Goal: Task Accomplishment & Management: Manage account settings

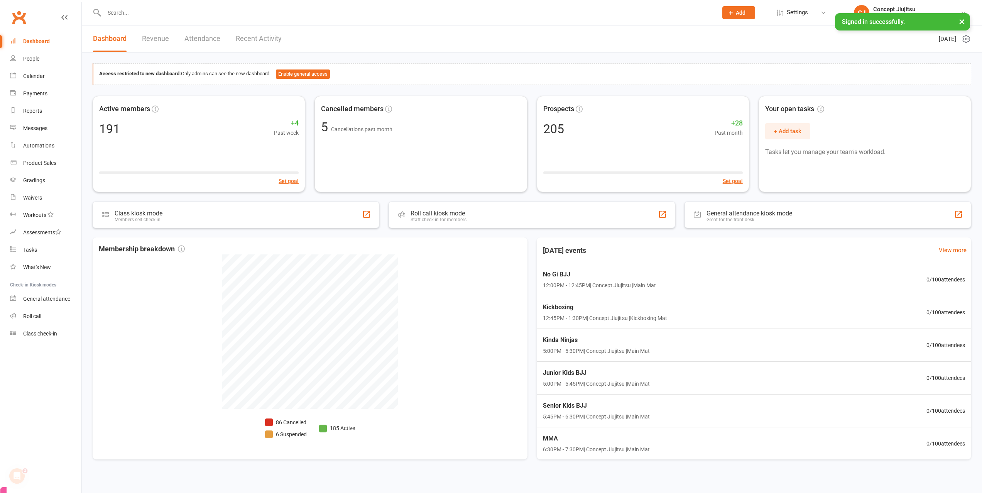
click at [962, 22] on button "×" at bounding box center [962, 21] width 14 height 17
click at [916, 18] on div "Concept Jiu Jitsu & MMA Pakenham" at bounding box center [916, 16] width 87 height 7
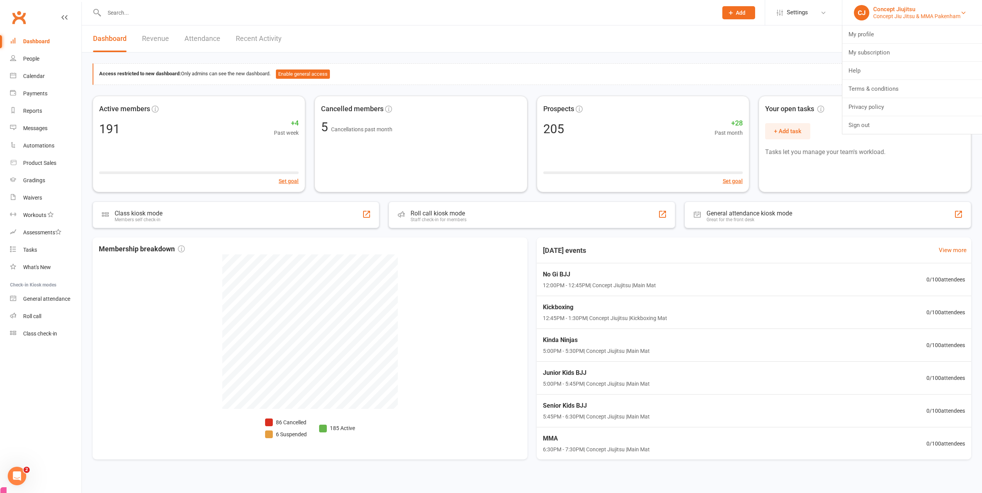
click at [913, 18] on div "Concept Jiu Jitsu & MMA Pakenham" at bounding box center [916, 16] width 87 height 7
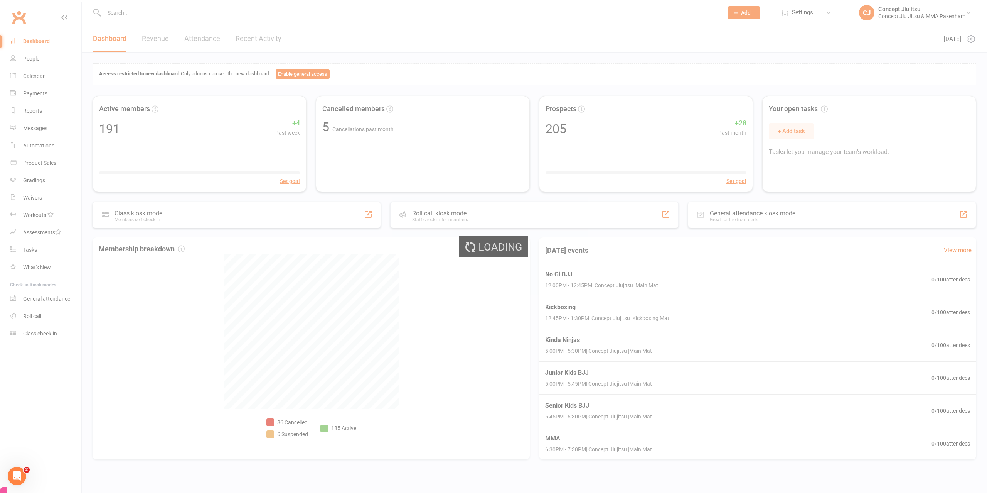
select select "100"
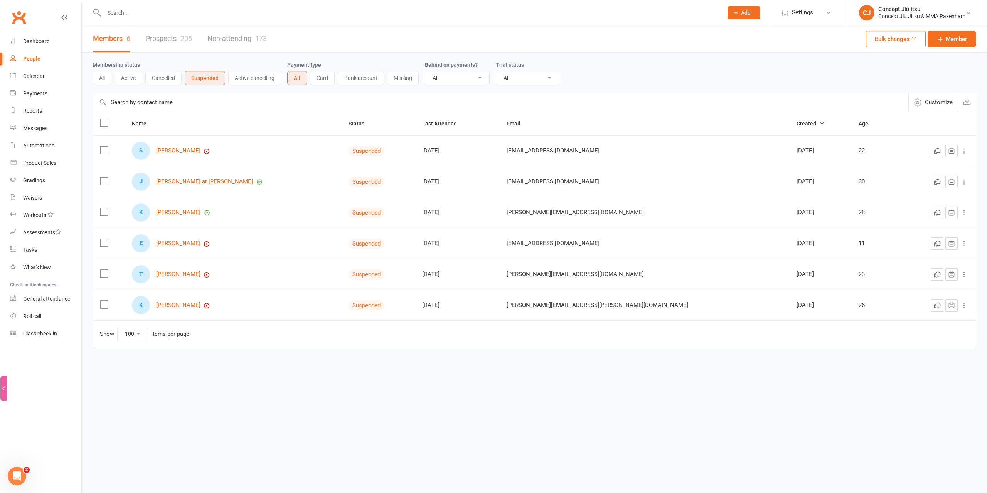
click at [797, 122] on span "Created" at bounding box center [811, 123] width 28 height 6
click at [797, 121] on span "Created" at bounding box center [811, 123] width 28 height 6
click at [259, 73] on button "Active cancelling" at bounding box center [254, 78] width 53 height 14
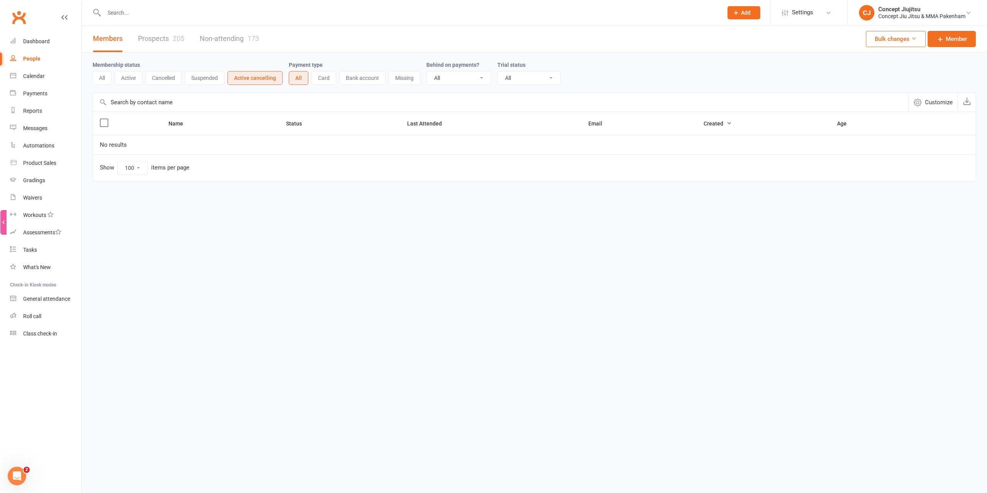
click at [181, 77] on button "Cancelled" at bounding box center [163, 78] width 36 height 14
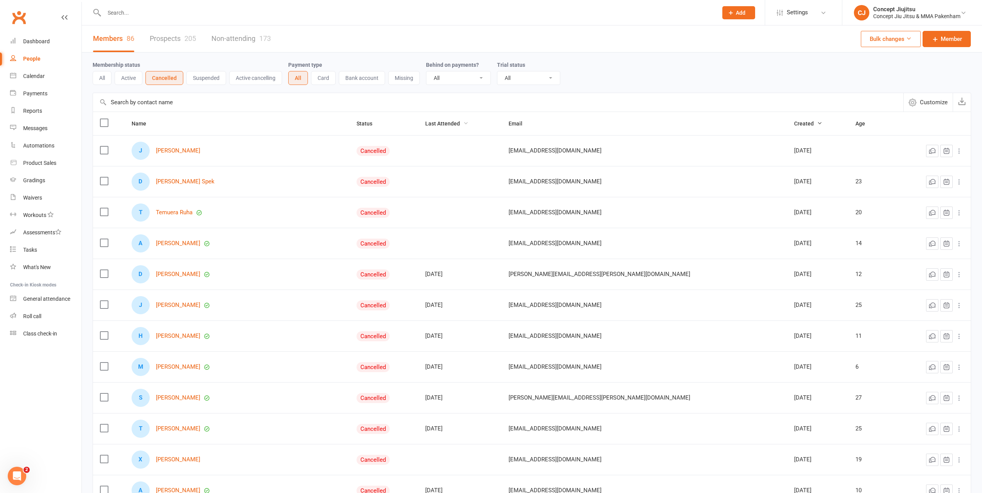
click at [468, 126] on span "Last Attended" at bounding box center [446, 123] width 43 height 6
click at [468, 121] on span "Last Attended" at bounding box center [446, 123] width 43 height 6
click at [64, 46] on link "Dashboard" at bounding box center [45, 41] width 71 height 17
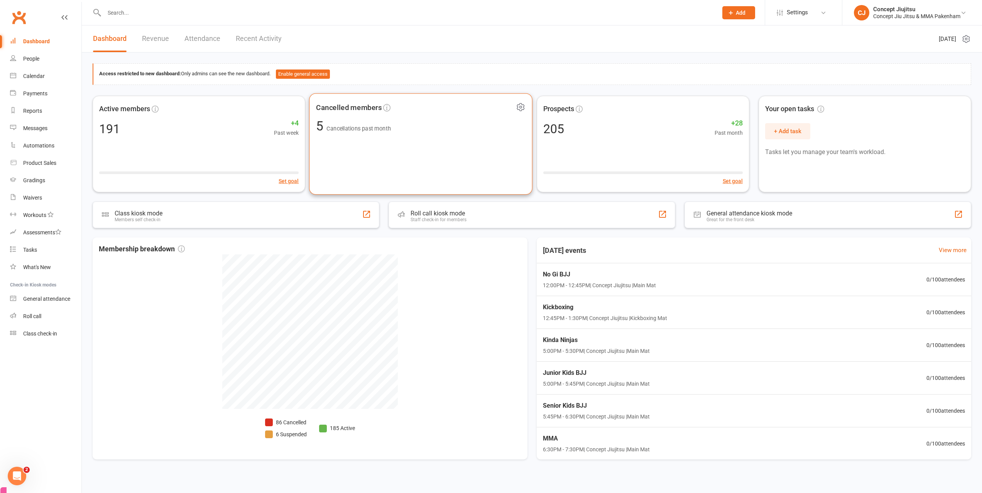
click at [450, 125] on span "5 Cancellations past month" at bounding box center [420, 126] width 209 height 13
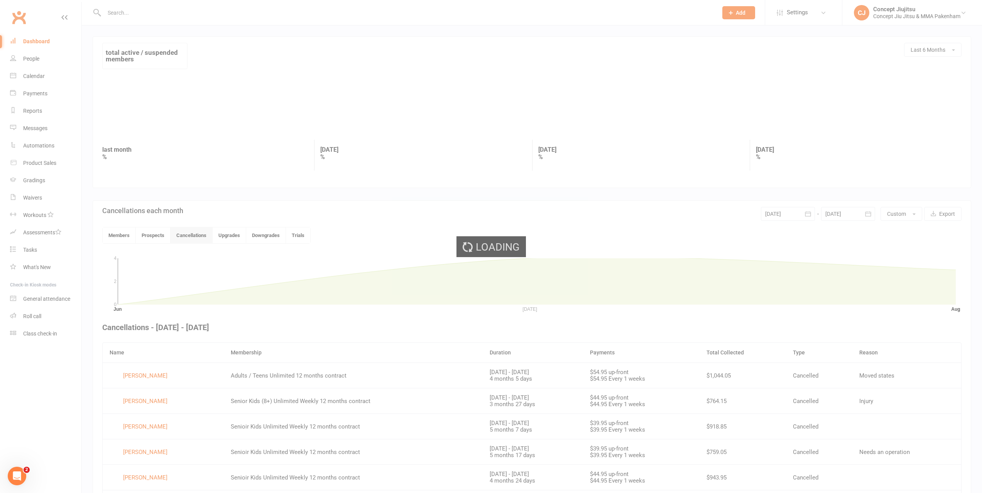
scroll to position [51, 0]
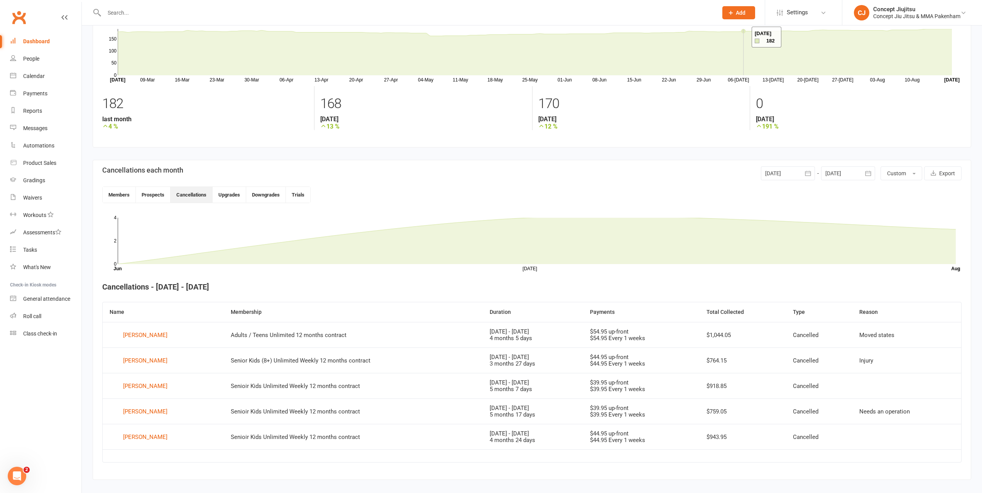
drag, startPoint x: 742, startPoint y: 37, endPoint x: 941, endPoint y: 105, distance: 210.2
click at [941, 105] on div "0" at bounding box center [859, 103] width 206 height 23
click at [38, 31] on div "Clubworx" at bounding box center [40, 22] width 81 height 29
click at [41, 98] on link "Payments" at bounding box center [45, 93] width 71 height 17
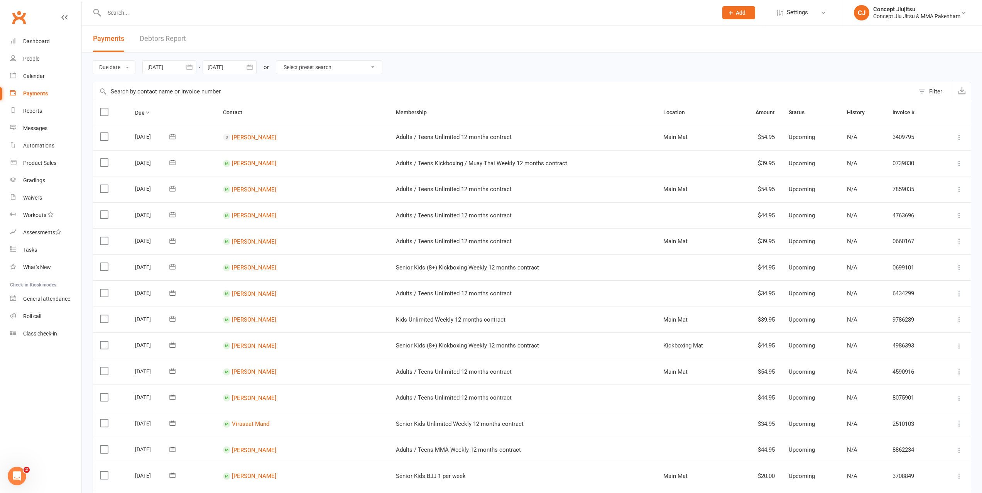
drag, startPoint x: 380, startPoint y: 78, endPoint x: 366, endPoint y: 71, distance: 15.5
click at [380, 78] on div "Due date Due date Date paid Date failed Date settled 18 Jul 2025 July 2025 Sun …" at bounding box center [532, 66] width 878 height 29
click at [363, 68] on select "Select preset search All failures All skipped payments All pending payments Suc…" at bounding box center [329, 67] width 106 height 13
select select "0"
click at [282, 61] on select "Select preset search All failures All skipped payments All pending payments Suc…" at bounding box center [329, 67] width 106 height 13
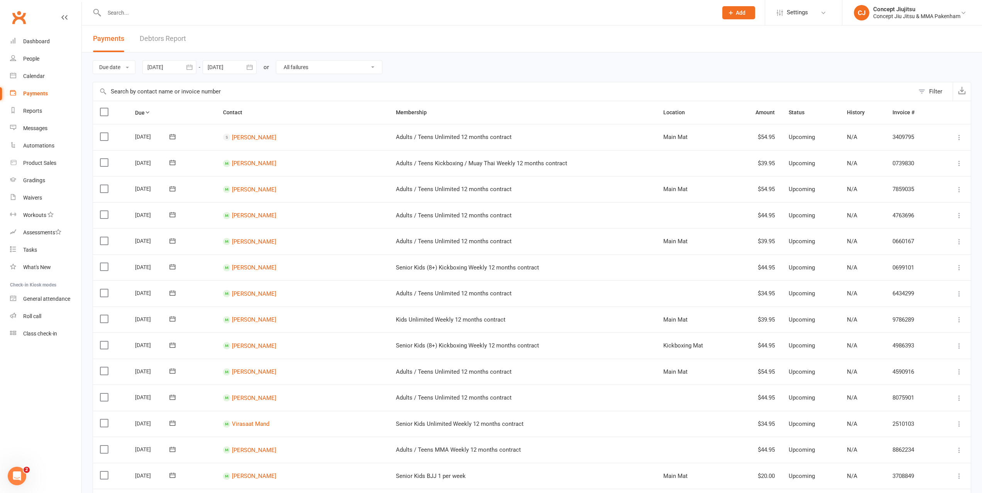
type input "18 Aug 2025"
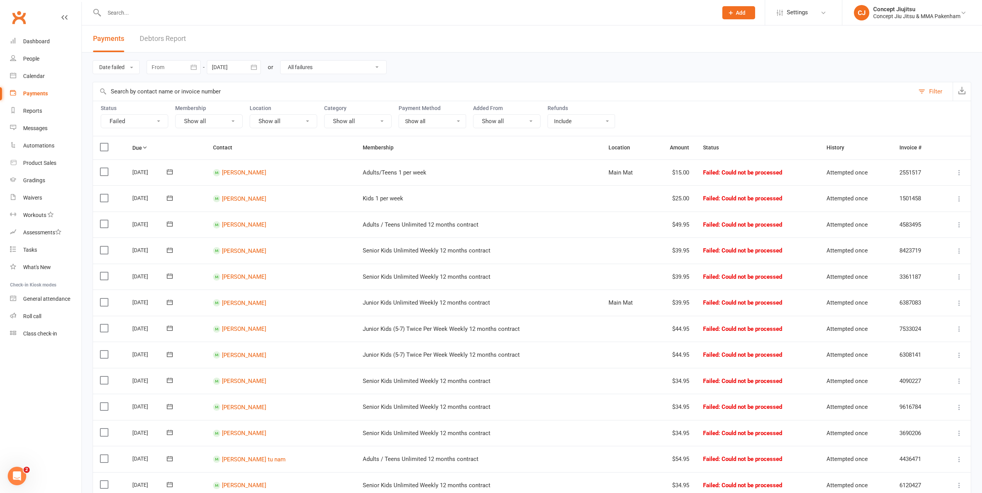
click at [351, 122] on button "Show all" at bounding box center [358, 121] width 68 height 14
click at [412, 119] on select "Show all No payment method Bank Account Credit Card" at bounding box center [432, 121] width 67 height 13
select select "no_payment_method"
click at [399, 115] on select "Show all No payment method Bank Account Credit Card" at bounding box center [432, 121] width 67 height 13
select select
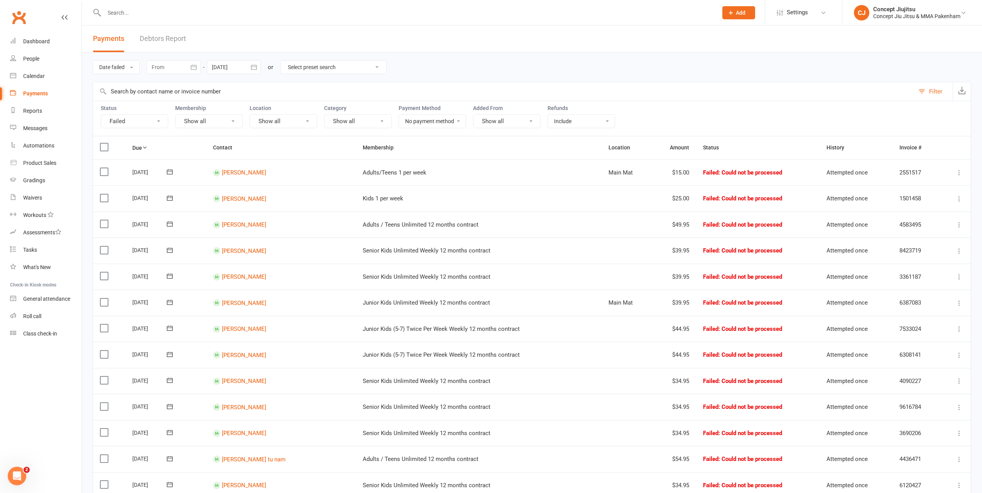
click at [419, 119] on select "Show all No payment method Bank Account Credit Card" at bounding box center [432, 121] width 67 height 13
click at [399, 115] on select "Show all No payment method Bank Account Credit Card" at bounding box center [432, 121] width 67 height 13
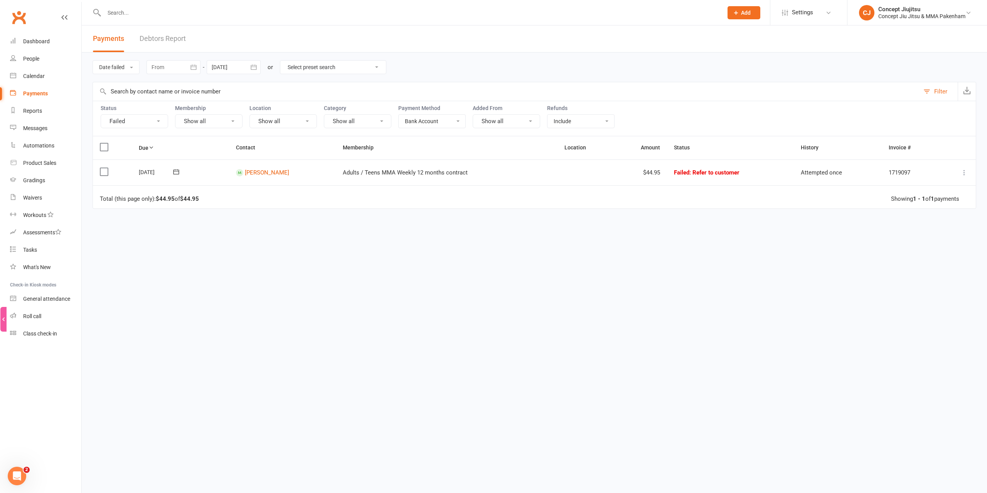
click at [415, 122] on select "Show all No payment method Bank Account Credit Card" at bounding box center [432, 121] width 67 height 13
select select "credit_card"
click at [399, 115] on select "Show all No payment method Bank Account Credit Card" at bounding box center [432, 121] width 67 height 13
click at [827, 177] on link "show history" at bounding box center [815, 175] width 39 height 7
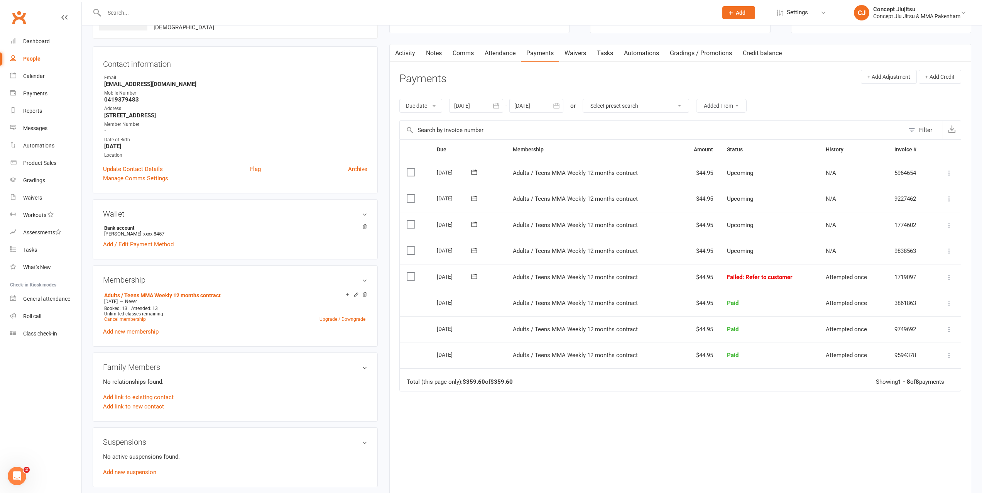
scroll to position [154, 0]
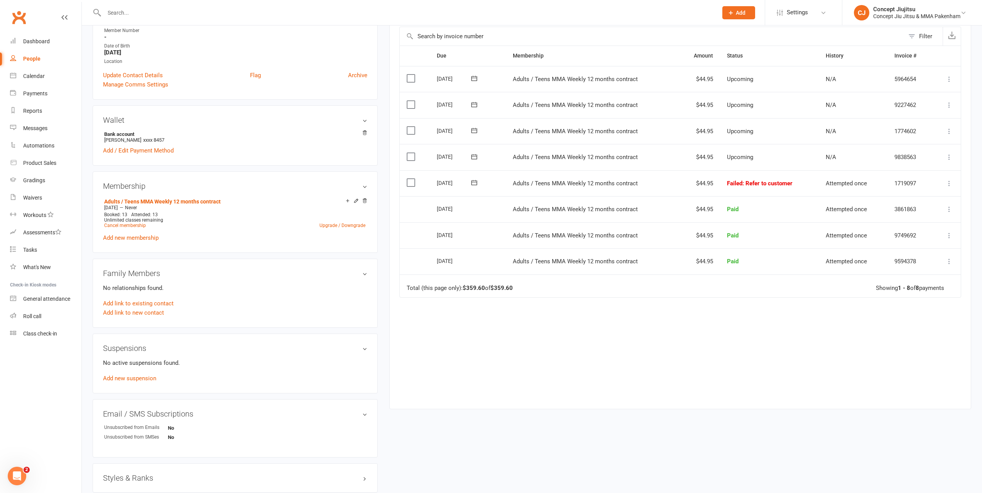
click at [754, 182] on span ": Refer to customer" at bounding box center [767, 183] width 50 height 7
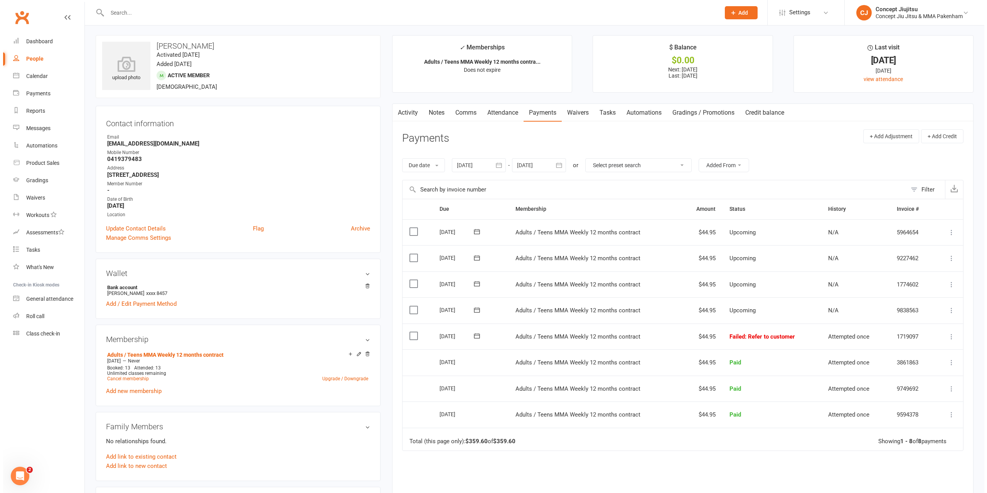
scroll to position [0, 0]
click at [945, 337] on icon at bounding box center [949, 338] width 8 height 8
click at [903, 427] on link "More Info" at bounding box center [915, 429] width 76 height 15
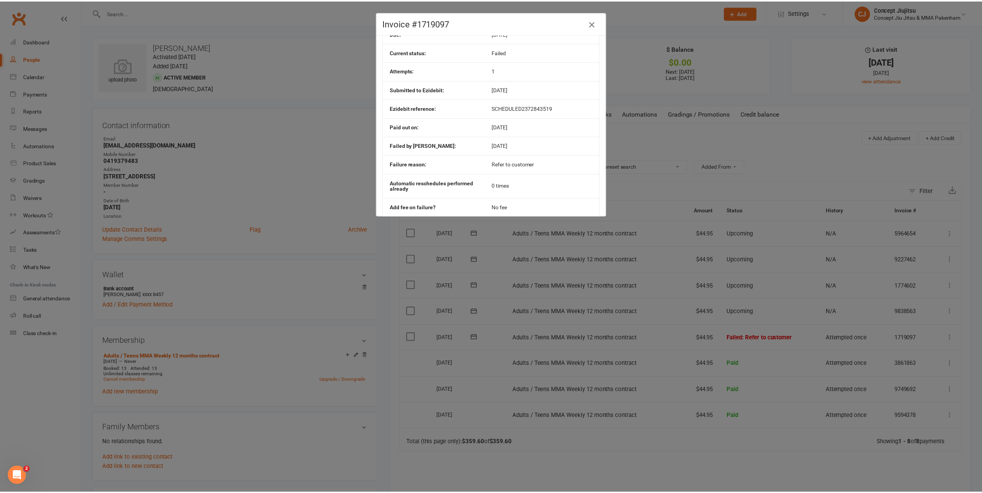
scroll to position [97, 0]
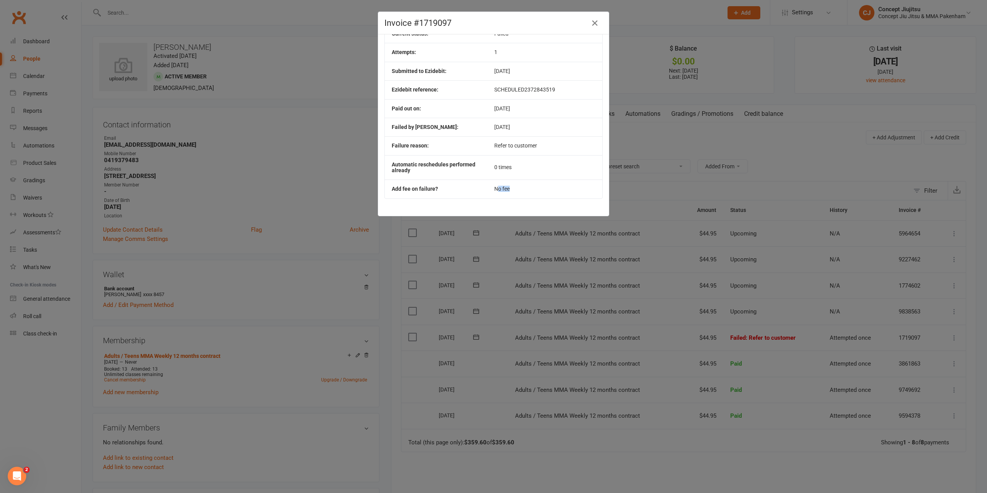
drag, startPoint x: 499, startPoint y: 188, endPoint x: 478, endPoint y: 192, distance: 21.9
click at [490, 191] on td "No fee" at bounding box center [545, 188] width 115 height 19
click at [593, 19] on icon "button" at bounding box center [595, 23] width 9 height 9
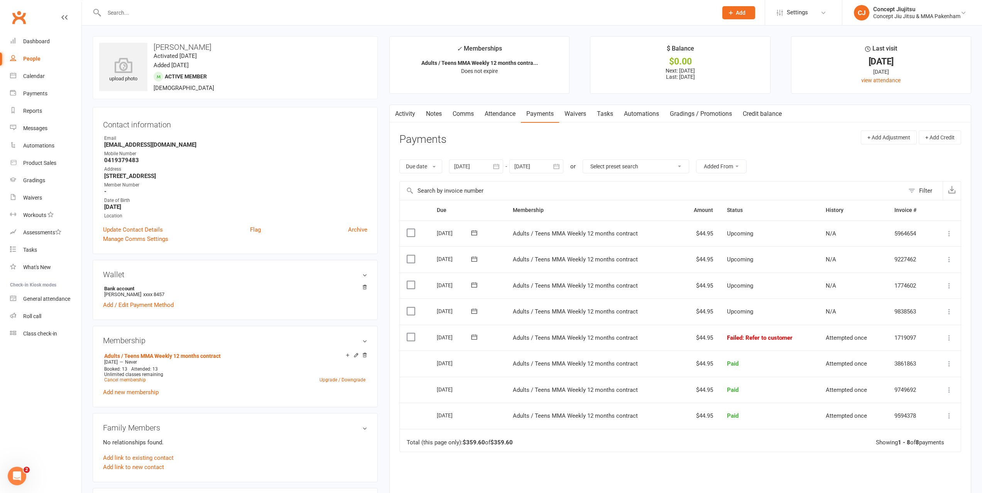
click at [581, 116] on link "Waivers" at bounding box center [575, 114] width 32 height 18
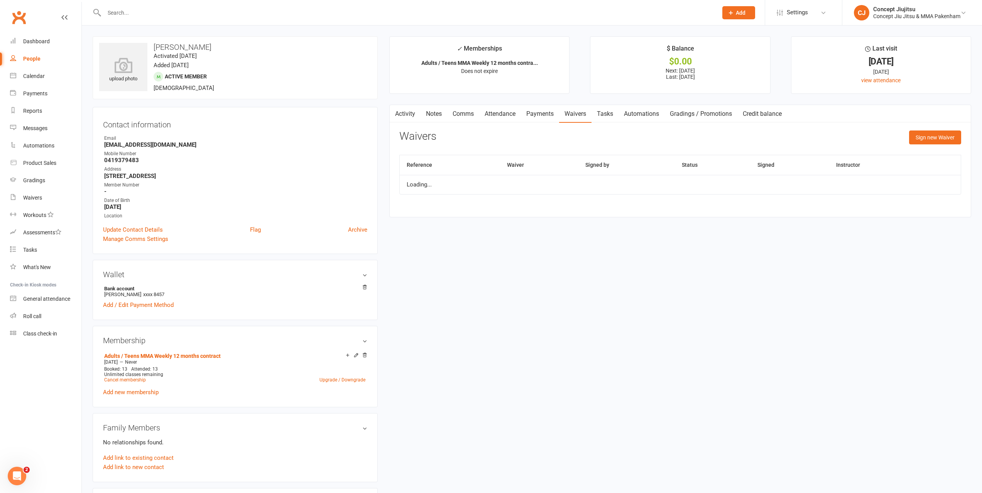
click at [489, 115] on link "Attendance" at bounding box center [500, 114] width 42 height 18
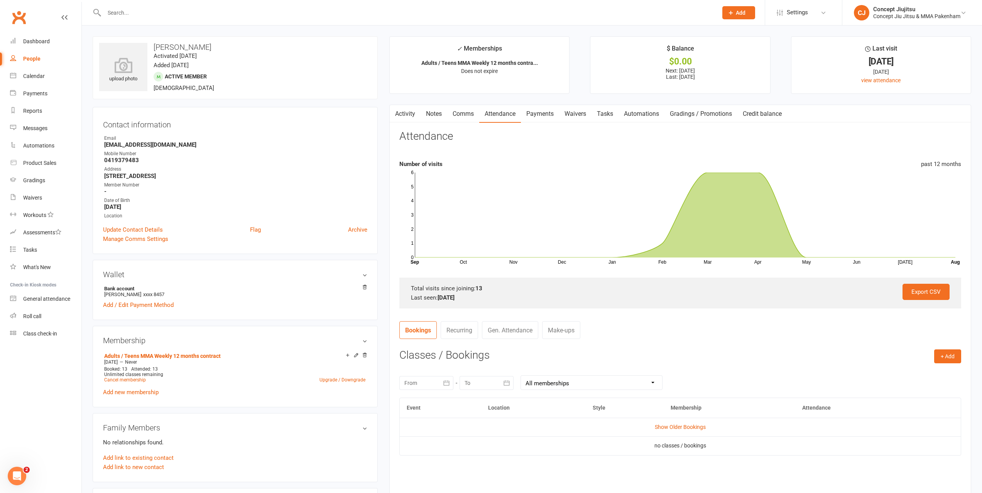
click at [633, 113] on link "Automations" at bounding box center [641, 114] width 46 height 18
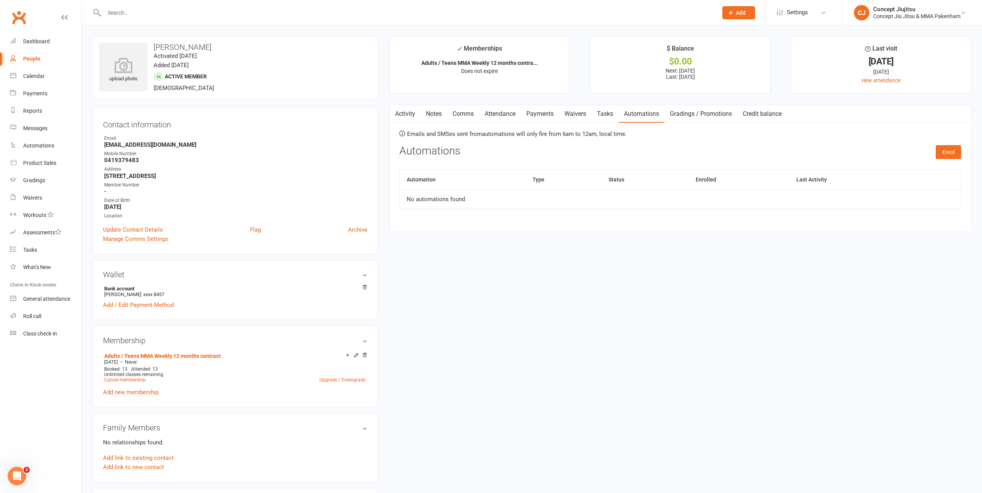
click at [605, 111] on link "Tasks" at bounding box center [604, 114] width 27 height 18
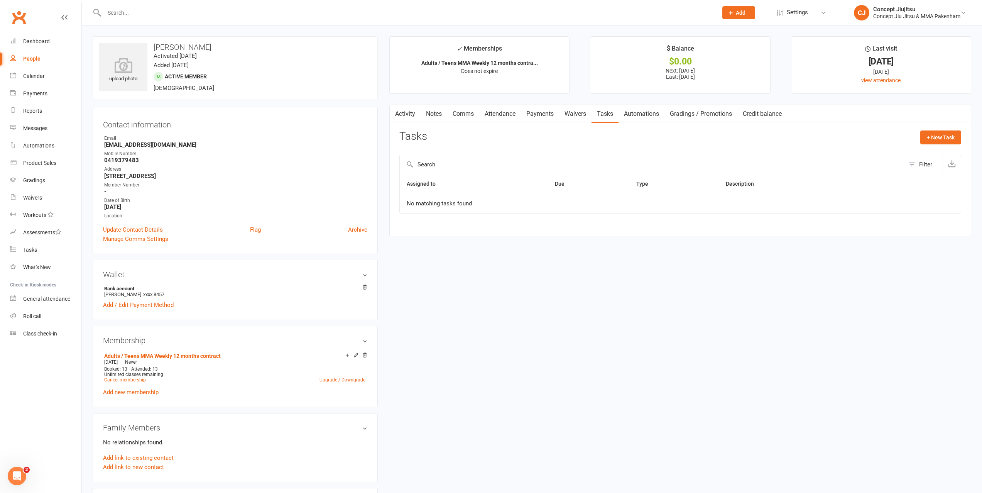
click at [506, 114] on link "Attendance" at bounding box center [500, 114] width 42 height 18
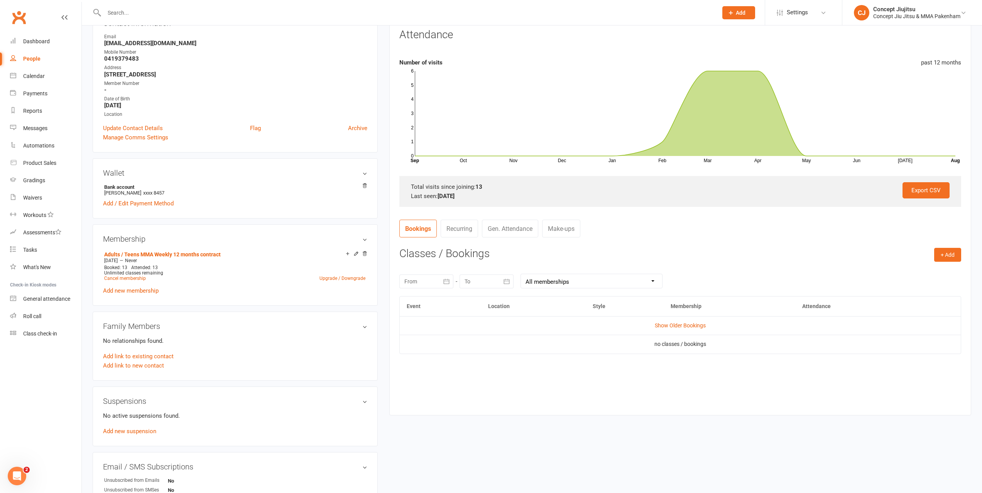
scroll to position [116, 0]
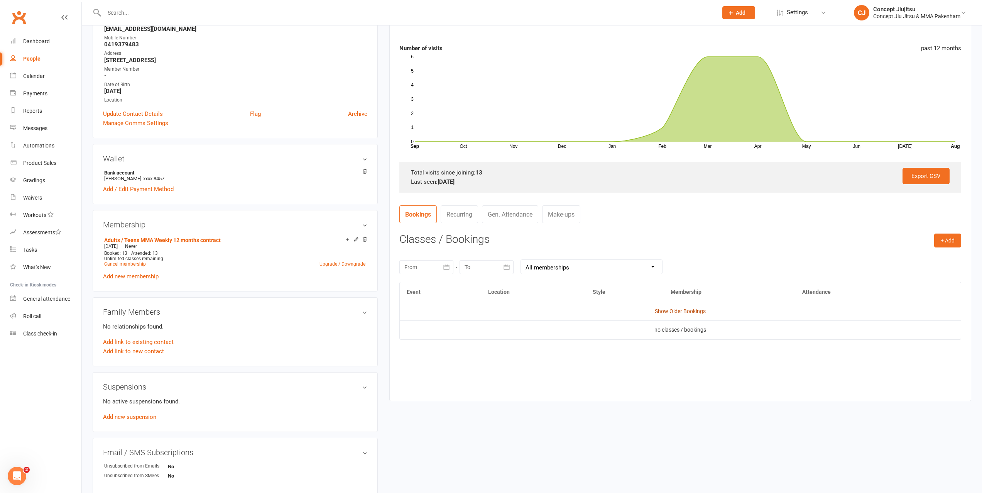
click at [677, 311] on link "Show Older Bookings" at bounding box center [680, 311] width 51 height 6
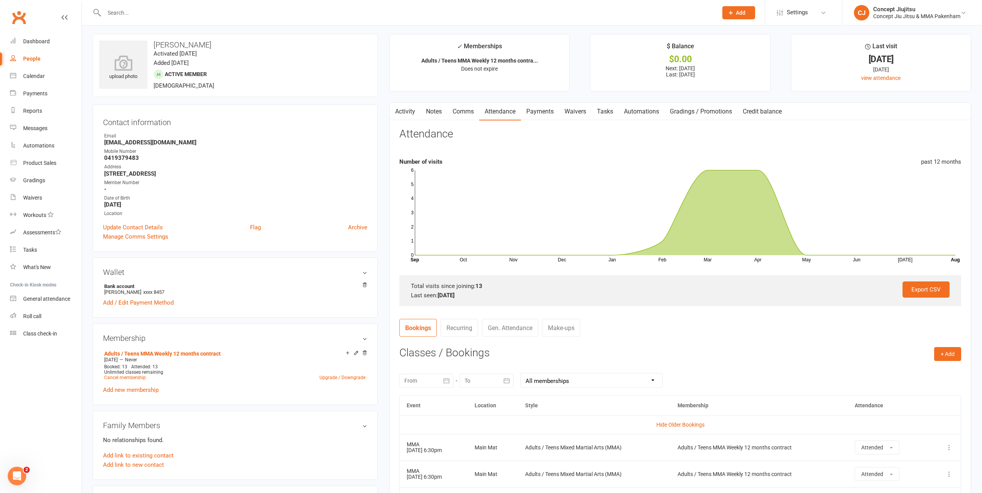
scroll to position [0, 0]
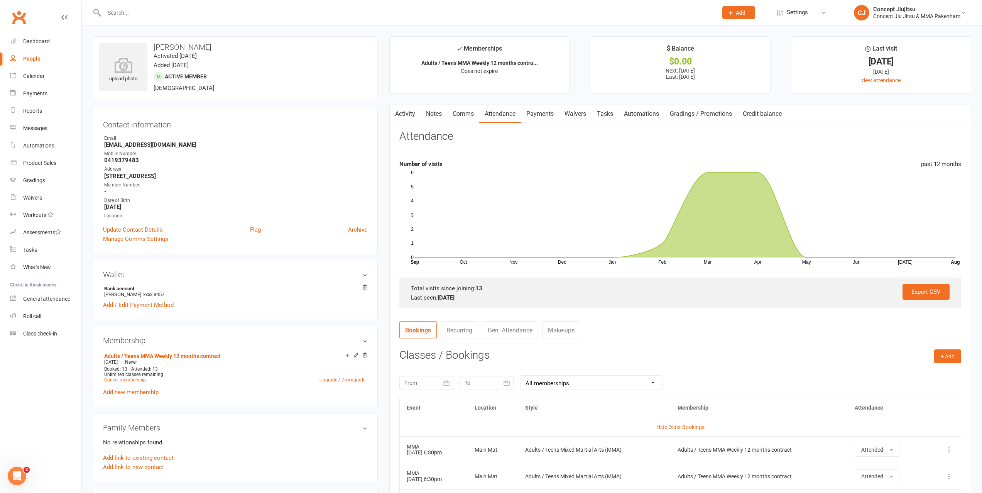
click at [547, 117] on link "Payments" at bounding box center [540, 114] width 38 height 18
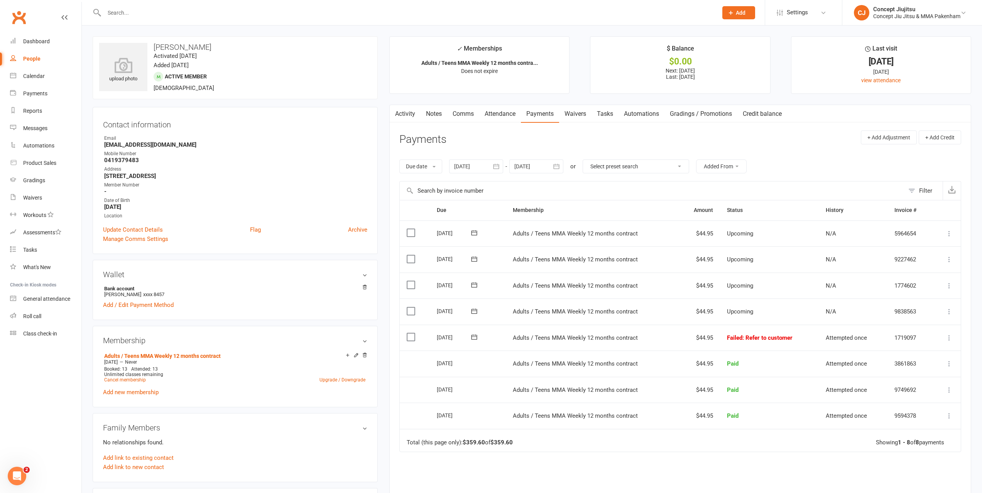
click at [38, 53] on link "People" at bounding box center [45, 58] width 71 height 17
select select "100"
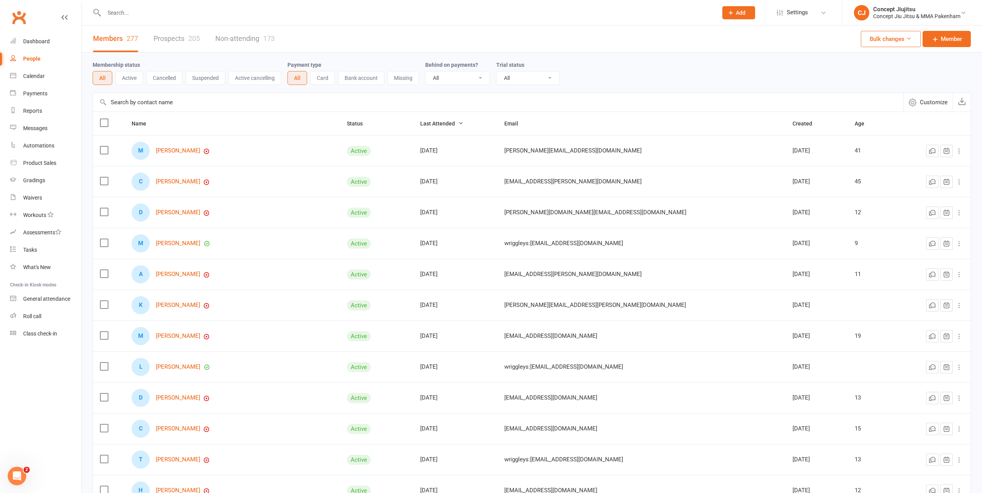
click at [189, 104] on input "text" at bounding box center [498, 102] width 810 height 19
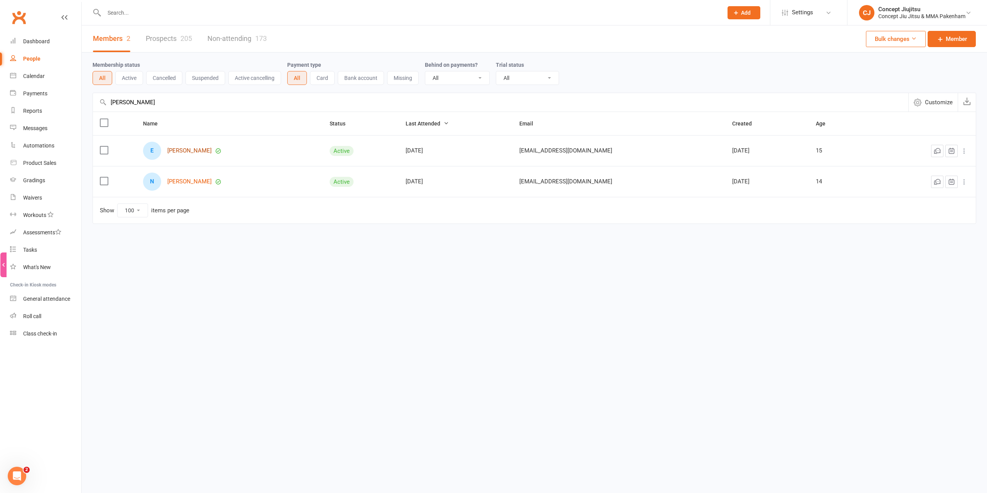
type input "hummel"
click at [194, 149] on link "Evie Hummel" at bounding box center [189, 150] width 44 height 7
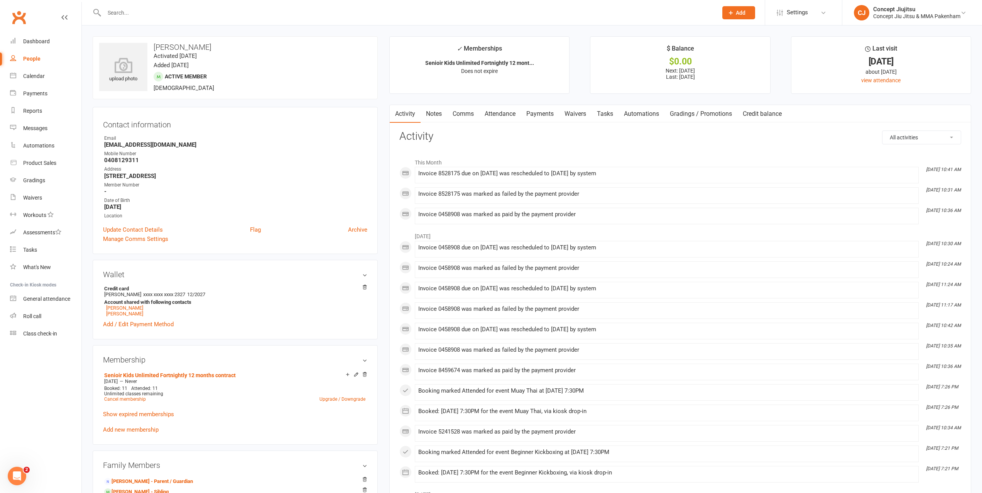
click at [537, 116] on link "Payments" at bounding box center [540, 114] width 38 height 18
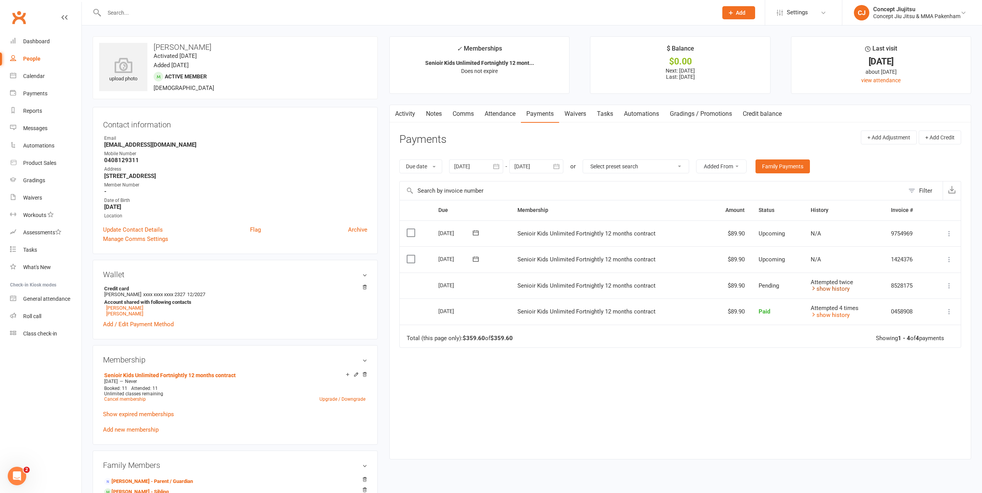
click at [840, 288] on link "show history" at bounding box center [829, 288] width 39 height 7
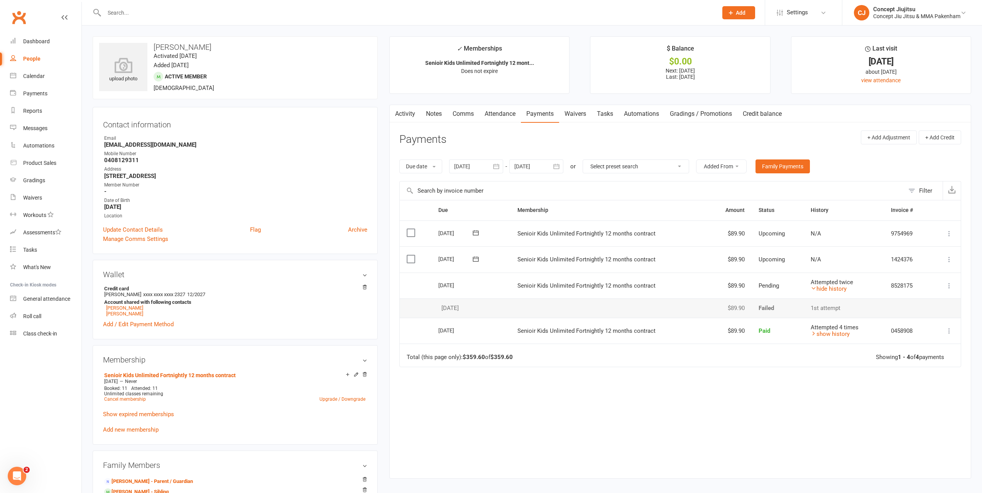
click at [830, 454] on div "Due Contact Membership Amount Status History Invoice # Select this 09 Sep 2025 …" at bounding box center [680, 333] width 562 height 266
click at [827, 289] on link "hide history" at bounding box center [828, 288] width 36 height 7
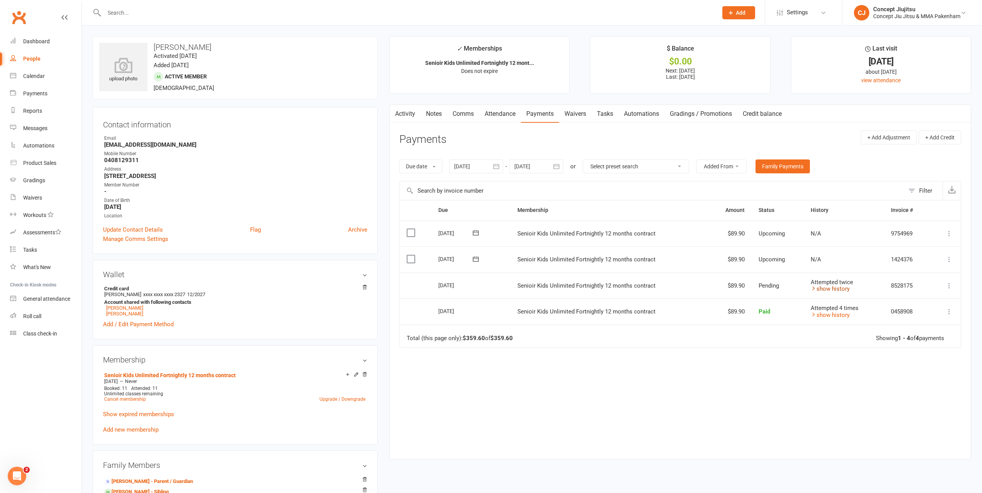
click at [827, 290] on link "show history" at bounding box center [829, 288] width 39 height 7
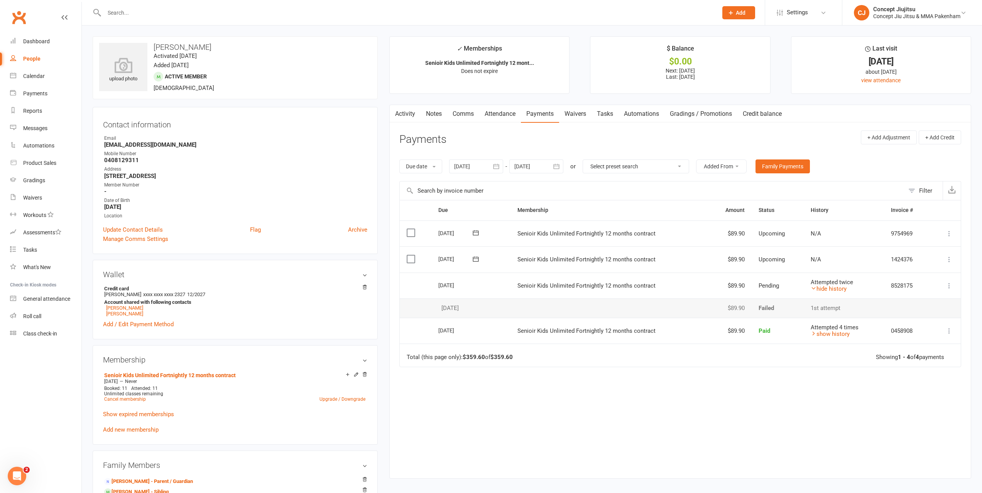
click at [747, 419] on div "Due Contact Membership Amount Status History Invoice # Select this 09 Sep 2025 …" at bounding box center [680, 333] width 562 height 266
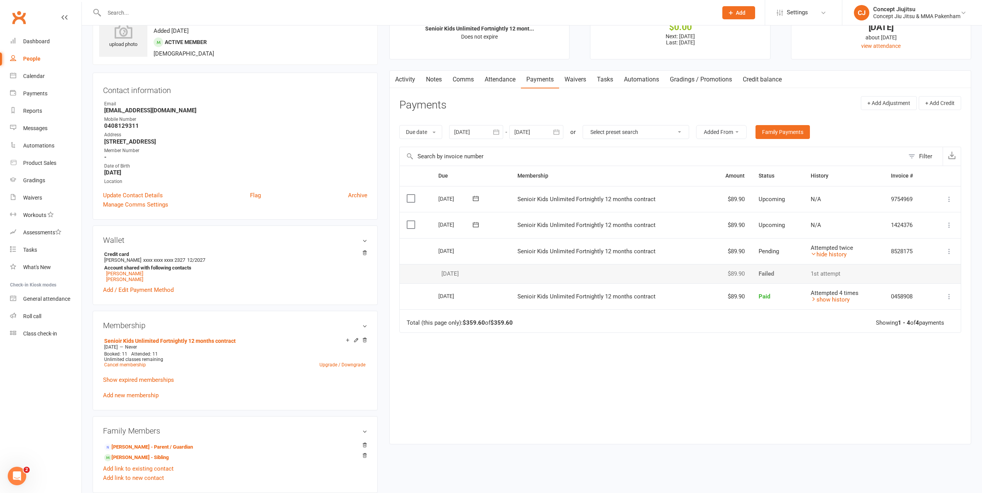
scroll to position [39, 0]
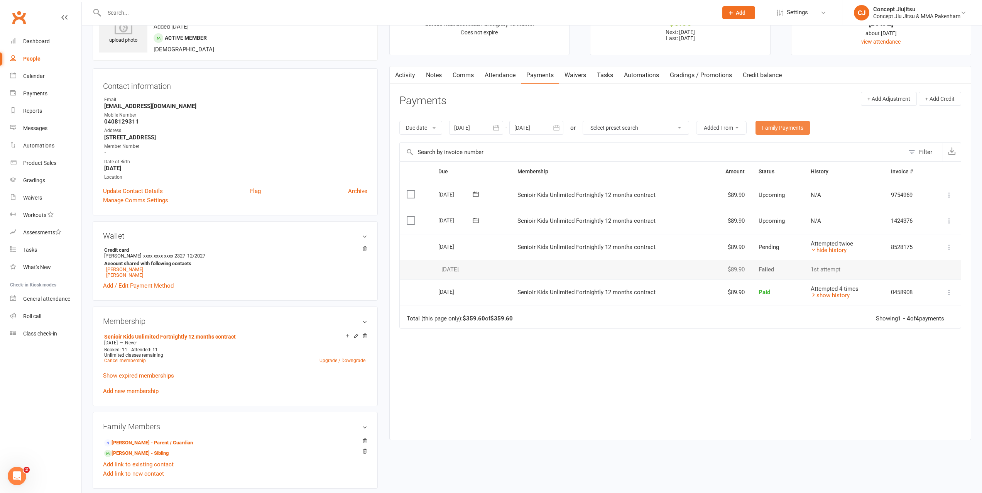
click at [792, 126] on link "Family Payments" at bounding box center [782, 128] width 54 height 14
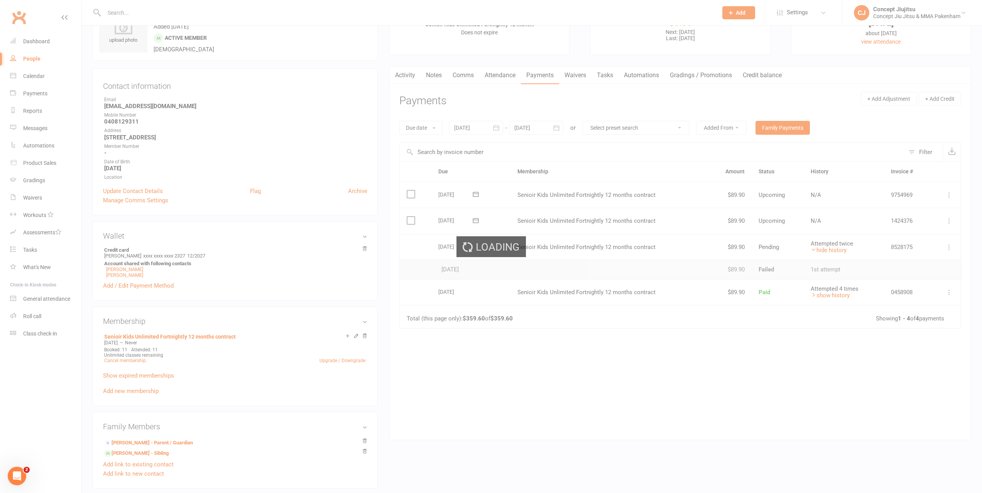
select select "credit_card"
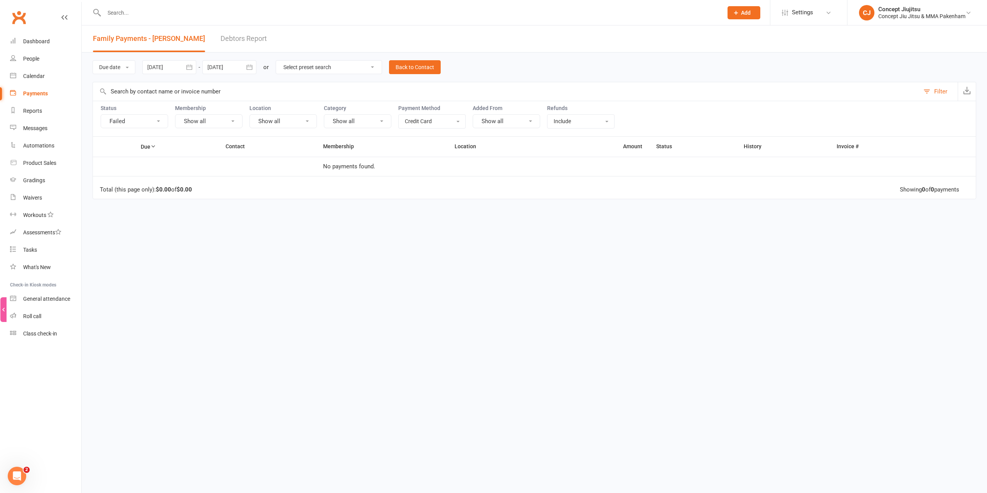
click at [119, 123] on button "Failed" at bounding box center [135, 121] width 68 height 14
click at [157, 133] on link "Show all" at bounding box center [143, 138] width 85 height 15
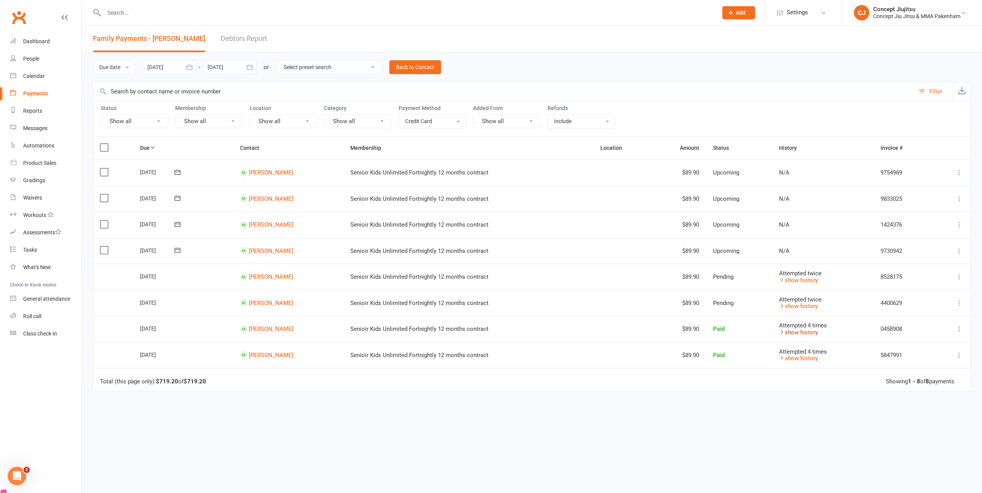
click at [807, 331] on link "show history" at bounding box center [798, 332] width 39 height 7
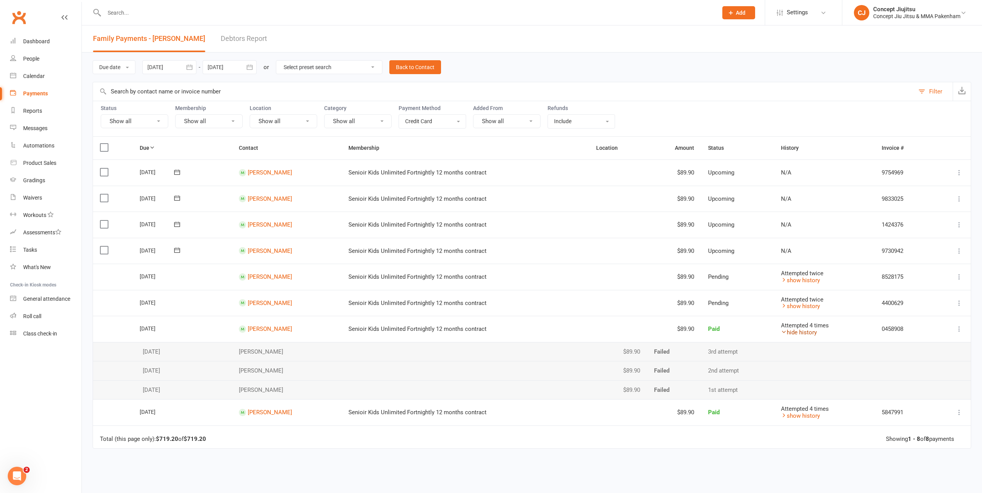
click at [799, 331] on link "hide history" at bounding box center [799, 332] width 36 height 7
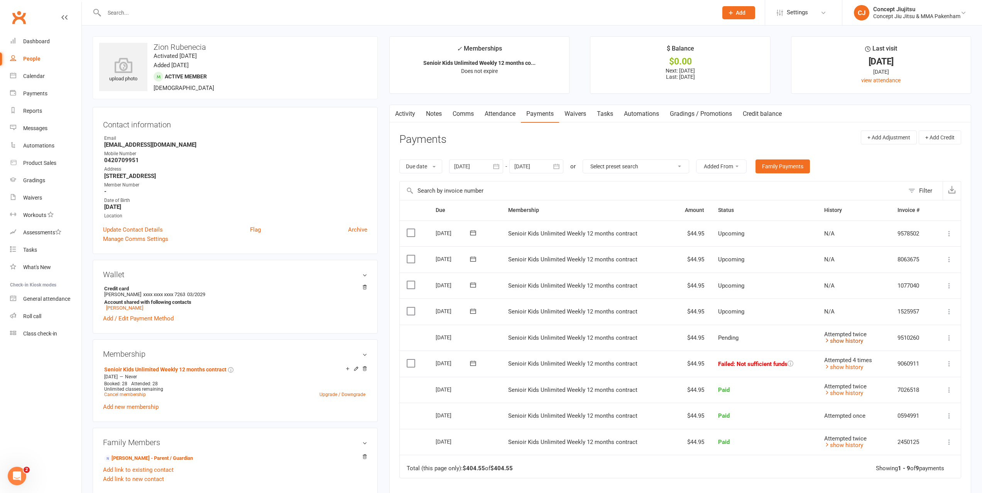
click at [840, 341] on link "show history" at bounding box center [843, 340] width 39 height 7
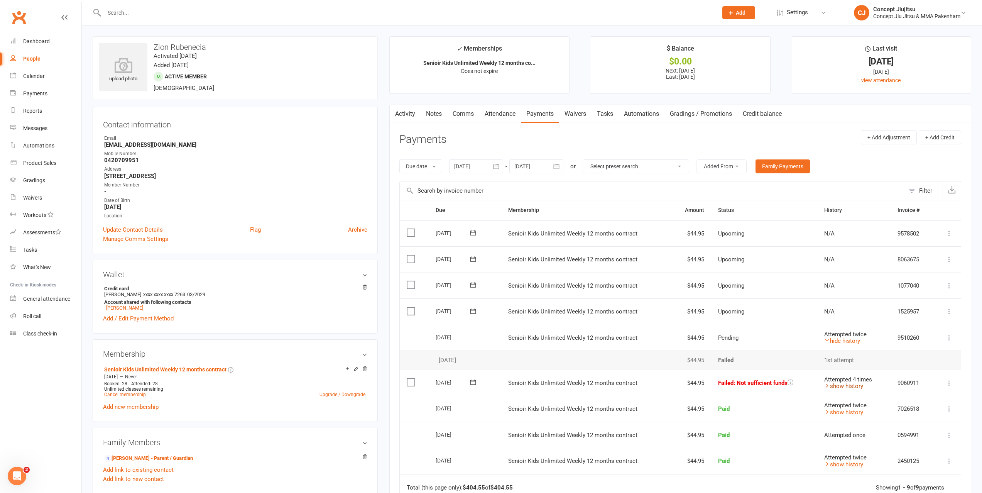
click at [852, 388] on link "show history" at bounding box center [843, 385] width 39 height 7
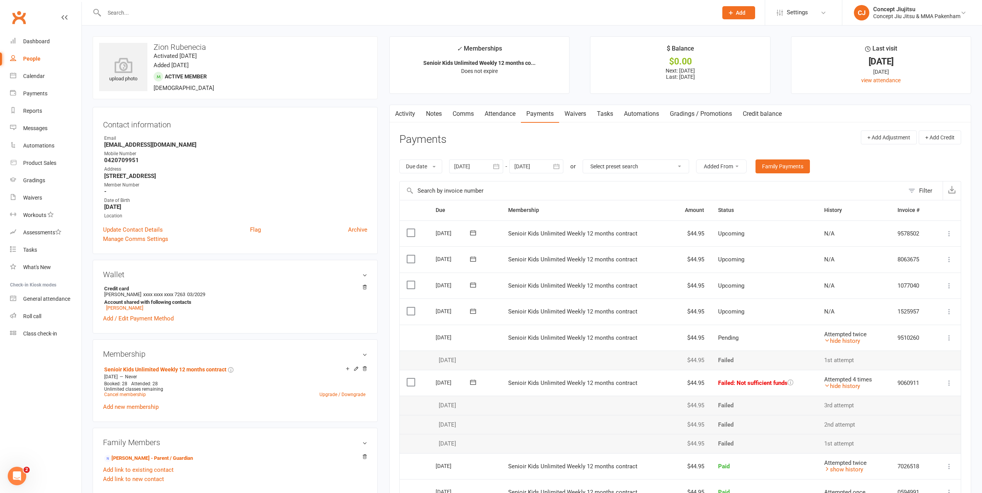
click at [501, 110] on link "Attendance" at bounding box center [500, 114] width 42 height 18
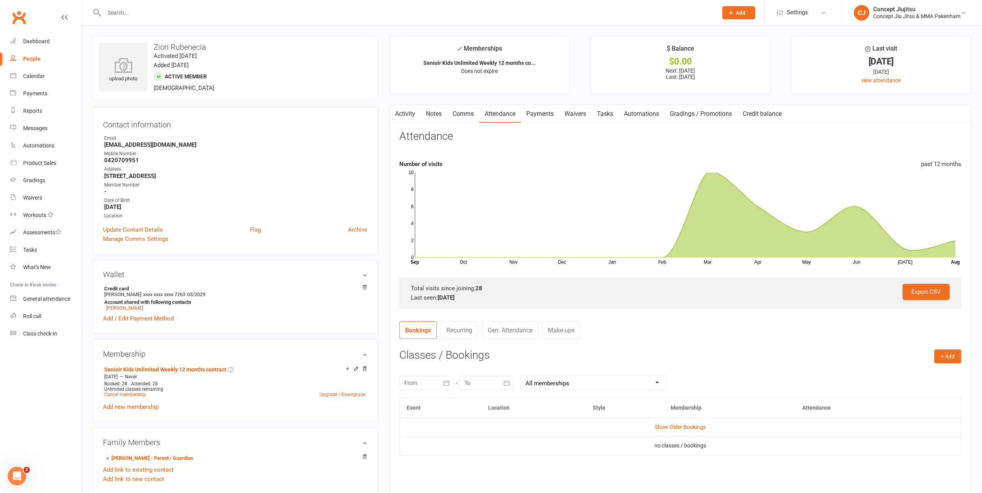
click at [698, 421] on td "Show Older Bookings" at bounding box center [680, 426] width 561 height 19
click at [698, 424] on link "Show Older Bookings" at bounding box center [680, 427] width 51 height 6
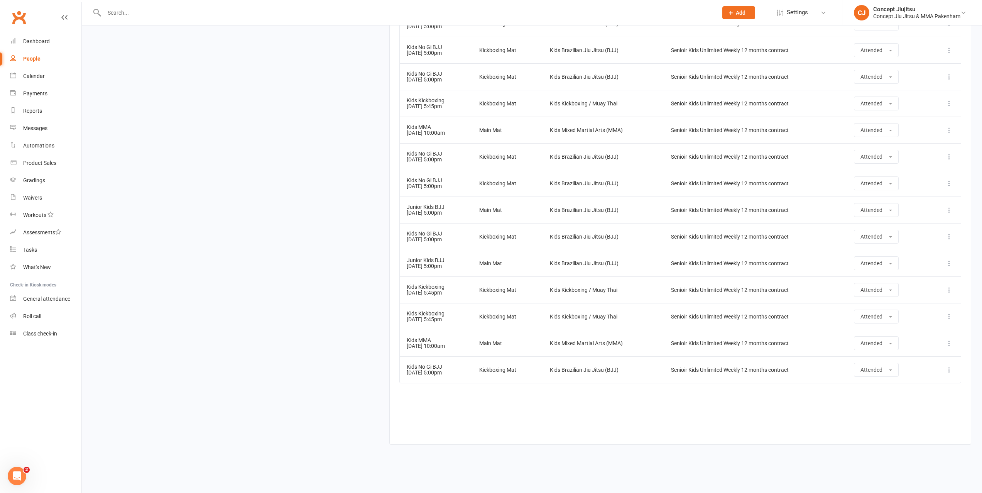
scroll to position [799, 0]
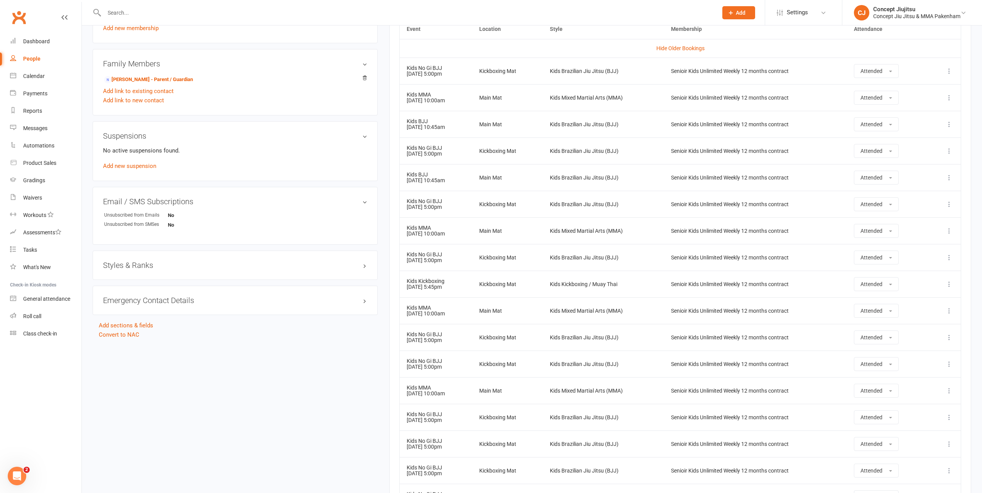
drag, startPoint x: 473, startPoint y: 403, endPoint x: 449, endPoint y: 326, distance: 80.4
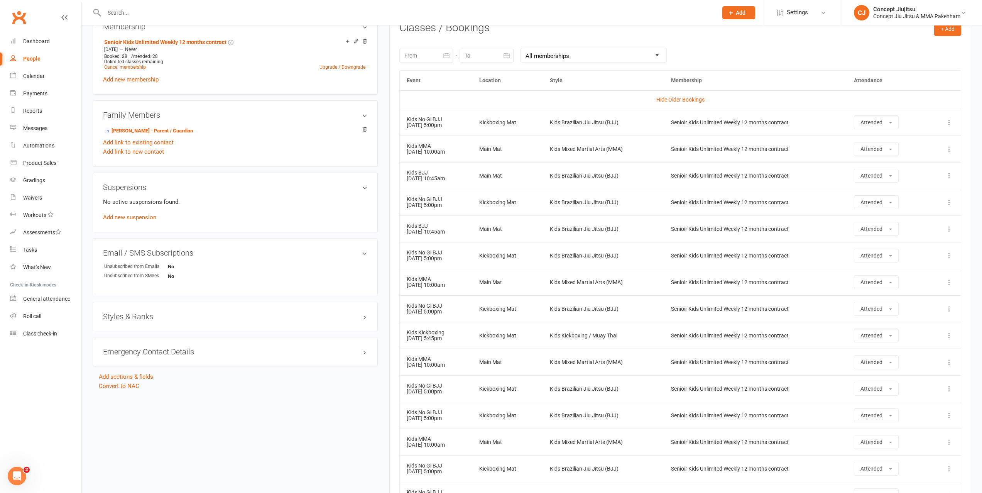
drag, startPoint x: 465, startPoint y: 251, endPoint x: 483, endPoint y: 203, distance: 52.2
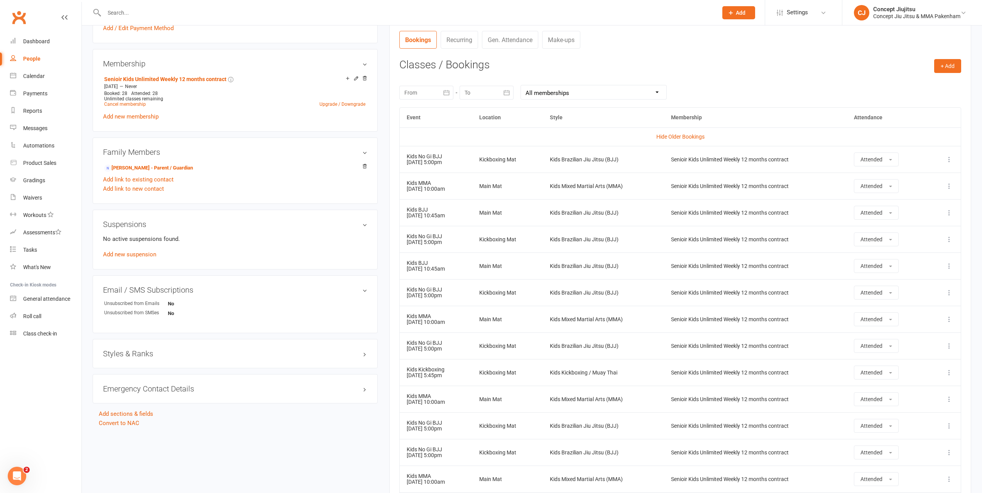
drag, startPoint x: 513, startPoint y: 143, endPoint x: 516, endPoint y: 135, distance: 8.0
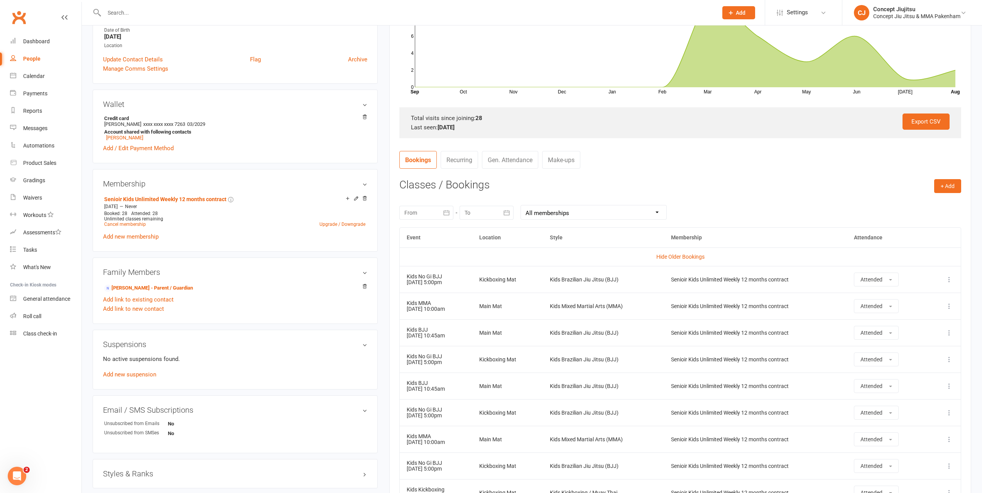
scroll to position [0, 0]
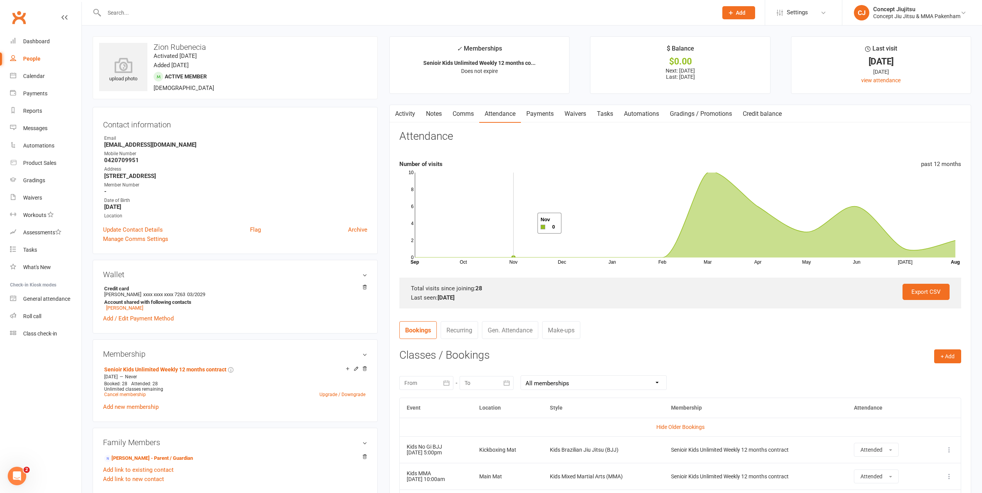
drag, startPoint x: 520, startPoint y: 307, endPoint x: 528, endPoint y: 223, distance: 84.1
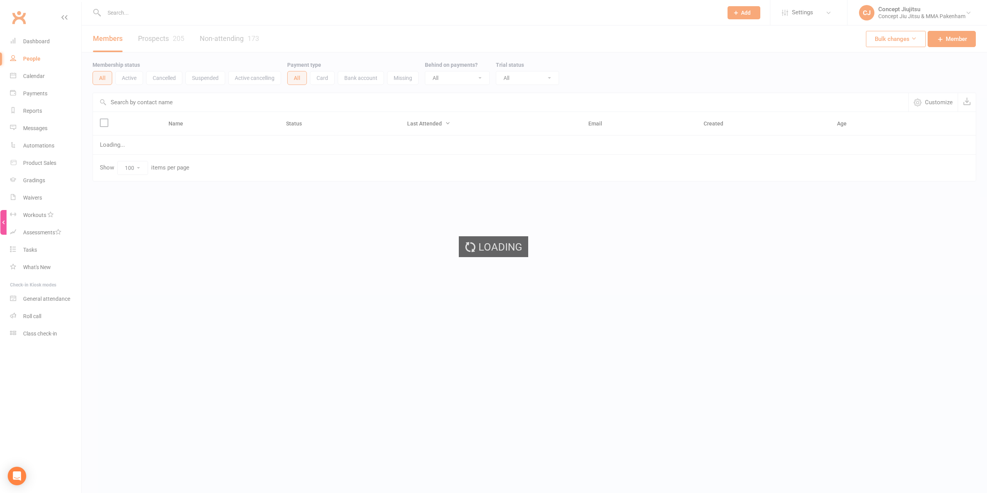
select select "100"
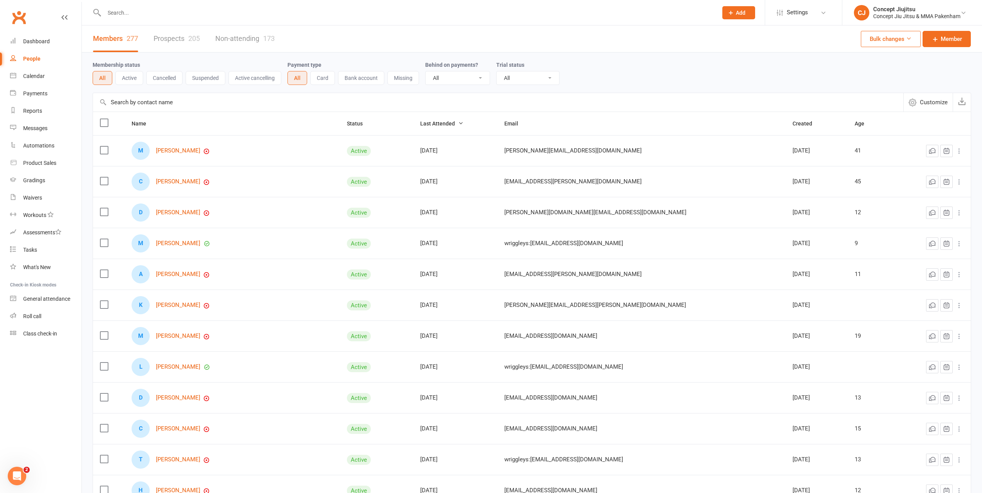
click at [181, 103] on input "text" at bounding box center [498, 102] width 810 height 19
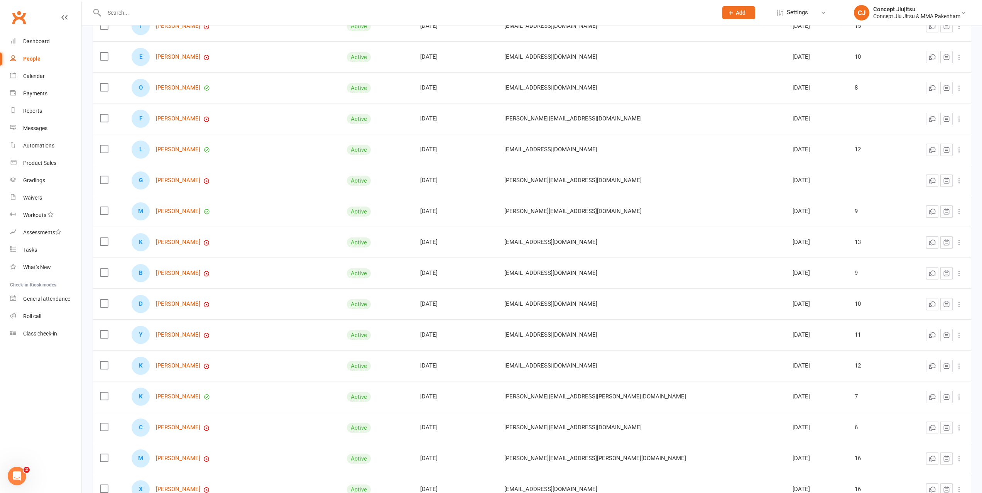
scroll to position [1003, 0]
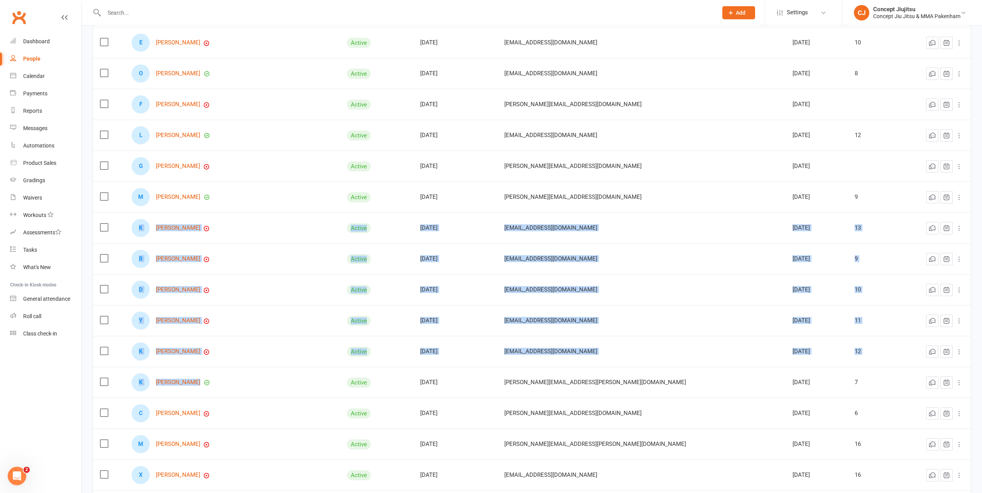
drag, startPoint x: 218, startPoint y: 377, endPoint x: 139, endPoint y: 233, distance: 164.0
click at [259, 368] on td "K Kahlani Kelly" at bounding box center [232, 381] width 215 height 31
click at [248, 375] on div "K Kahlani Kelly" at bounding box center [232, 382] width 201 height 18
drag, startPoint x: 218, startPoint y: 356, endPoint x: 159, endPoint y: 230, distance: 139.3
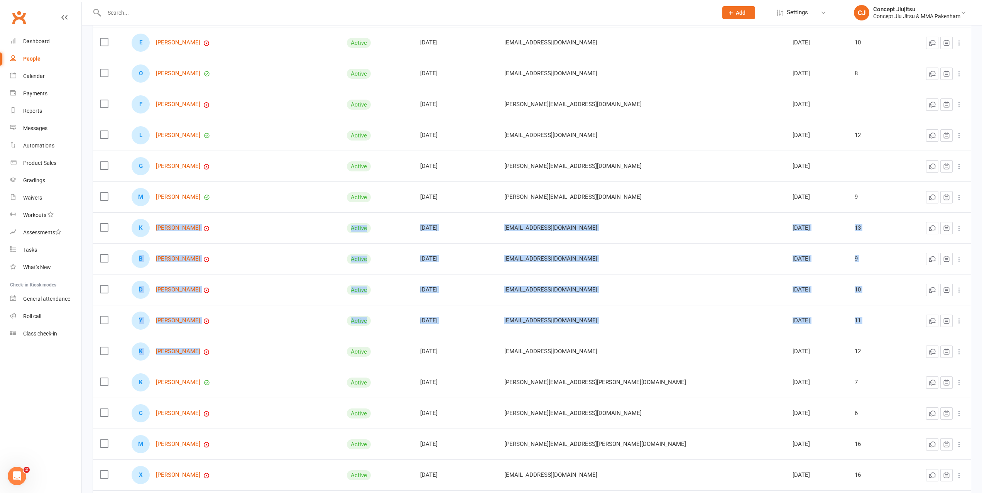
click at [255, 294] on div "D Dante Rawlins" at bounding box center [232, 289] width 201 height 18
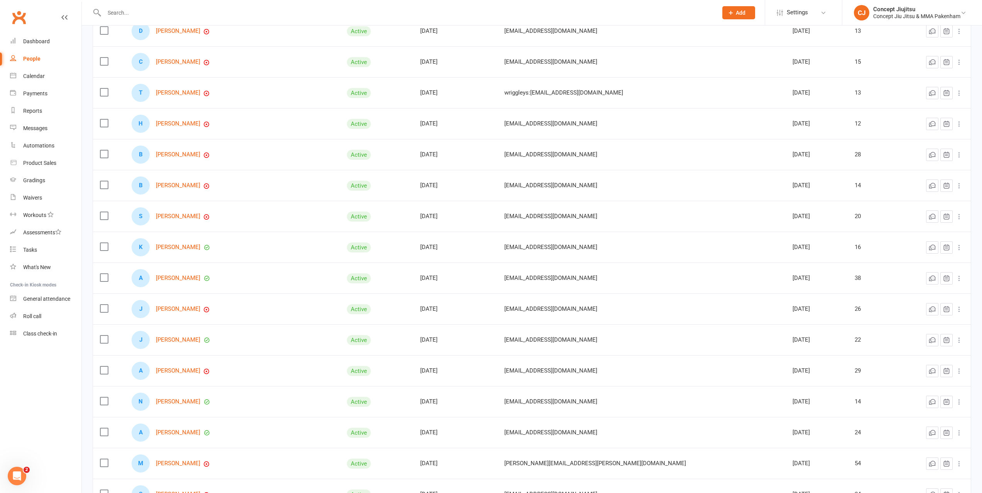
scroll to position [0, 0]
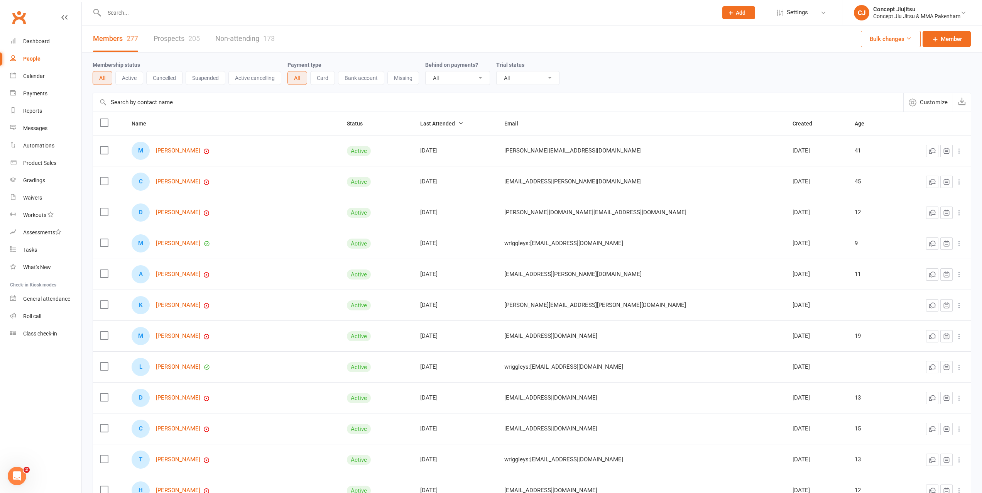
drag, startPoint x: 219, startPoint y: 68, endPoint x: 240, endPoint y: -44, distance: 114.2
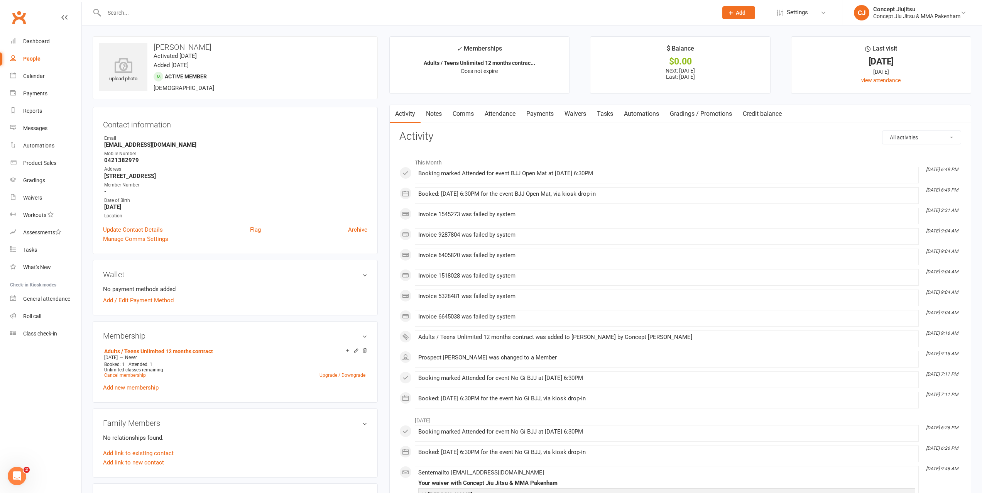
drag, startPoint x: 586, startPoint y: 343, endPoint x: 556, endPoint y: 192, distance: 153.3
